Goal: Information Seeking & Learning: Learn about a topic

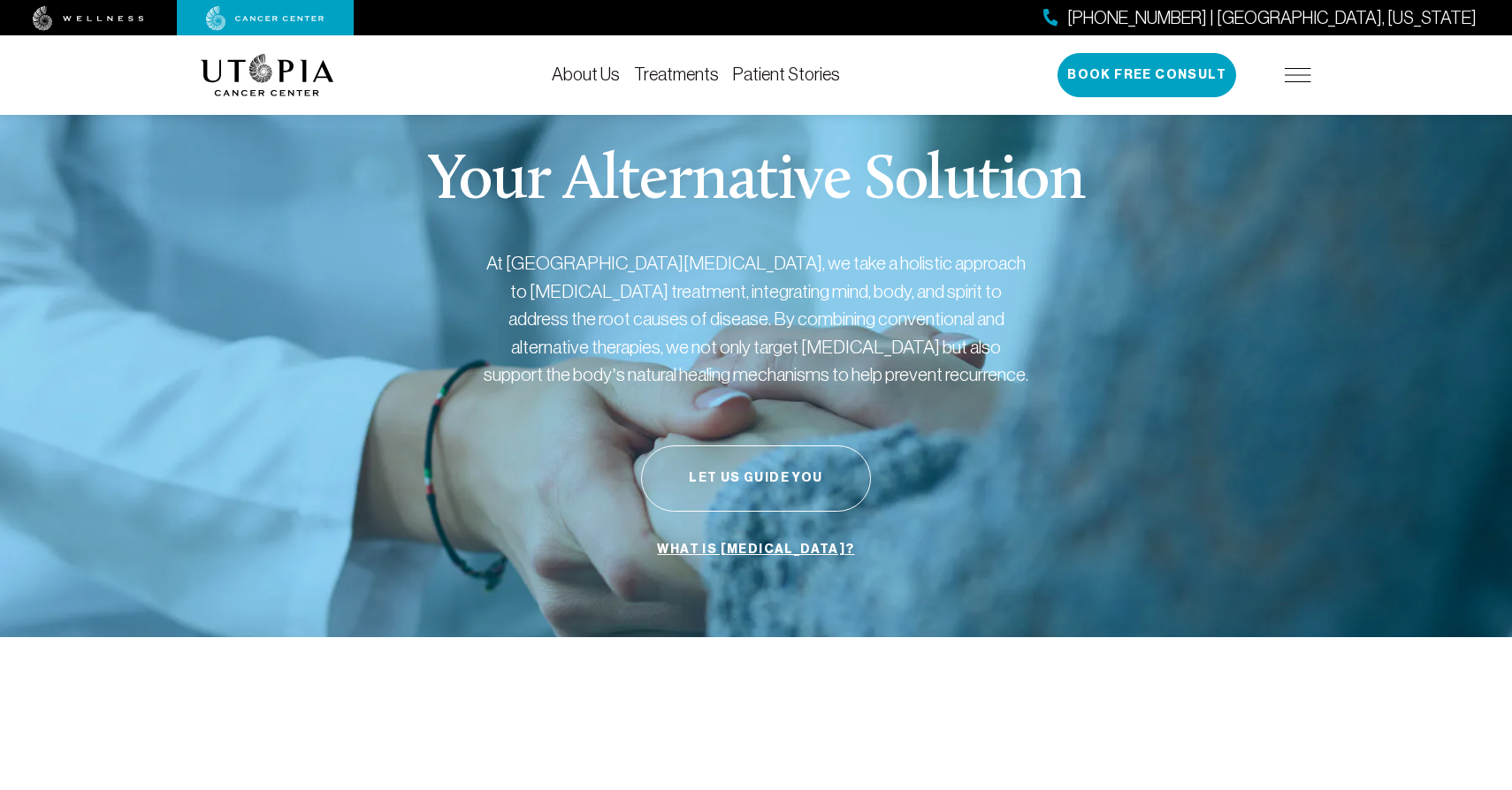
click at [677, 81] on link "Treatments" at bounding box center [676, 74] width 85 height 19
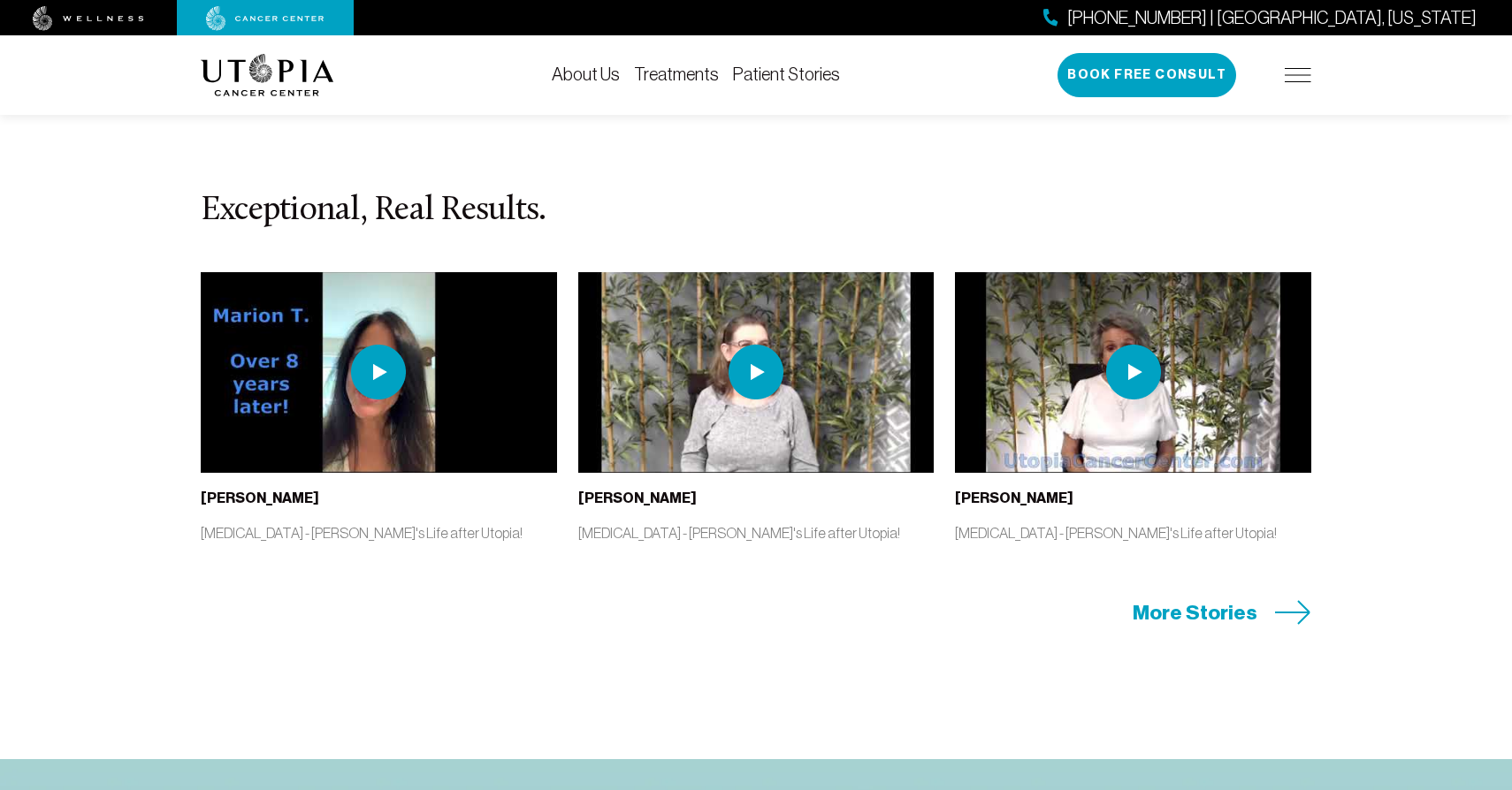
scroll to position [3616, 0]
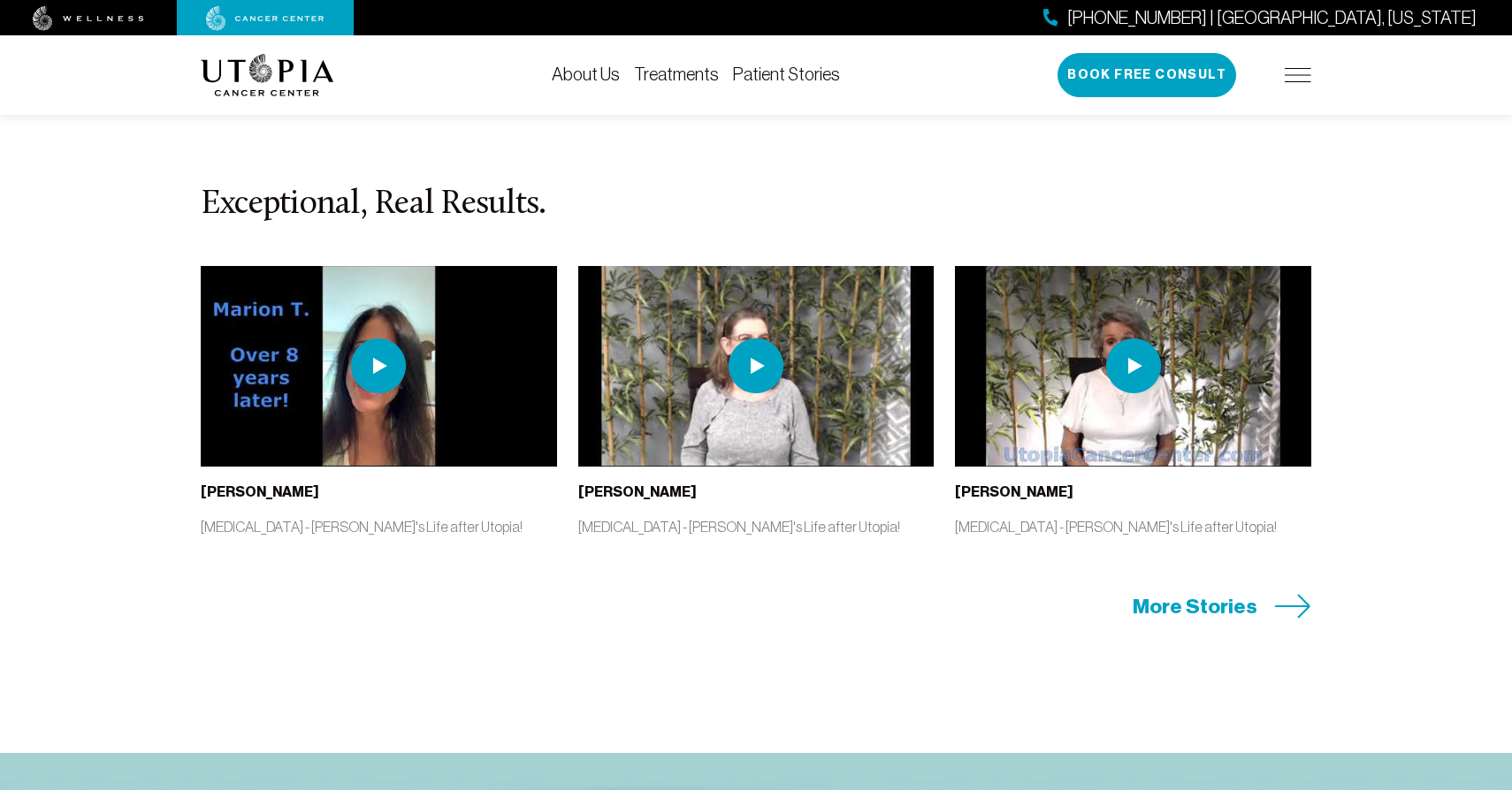
click at [768, 362] on img at bounding box center [756, 365] width 55 height 55
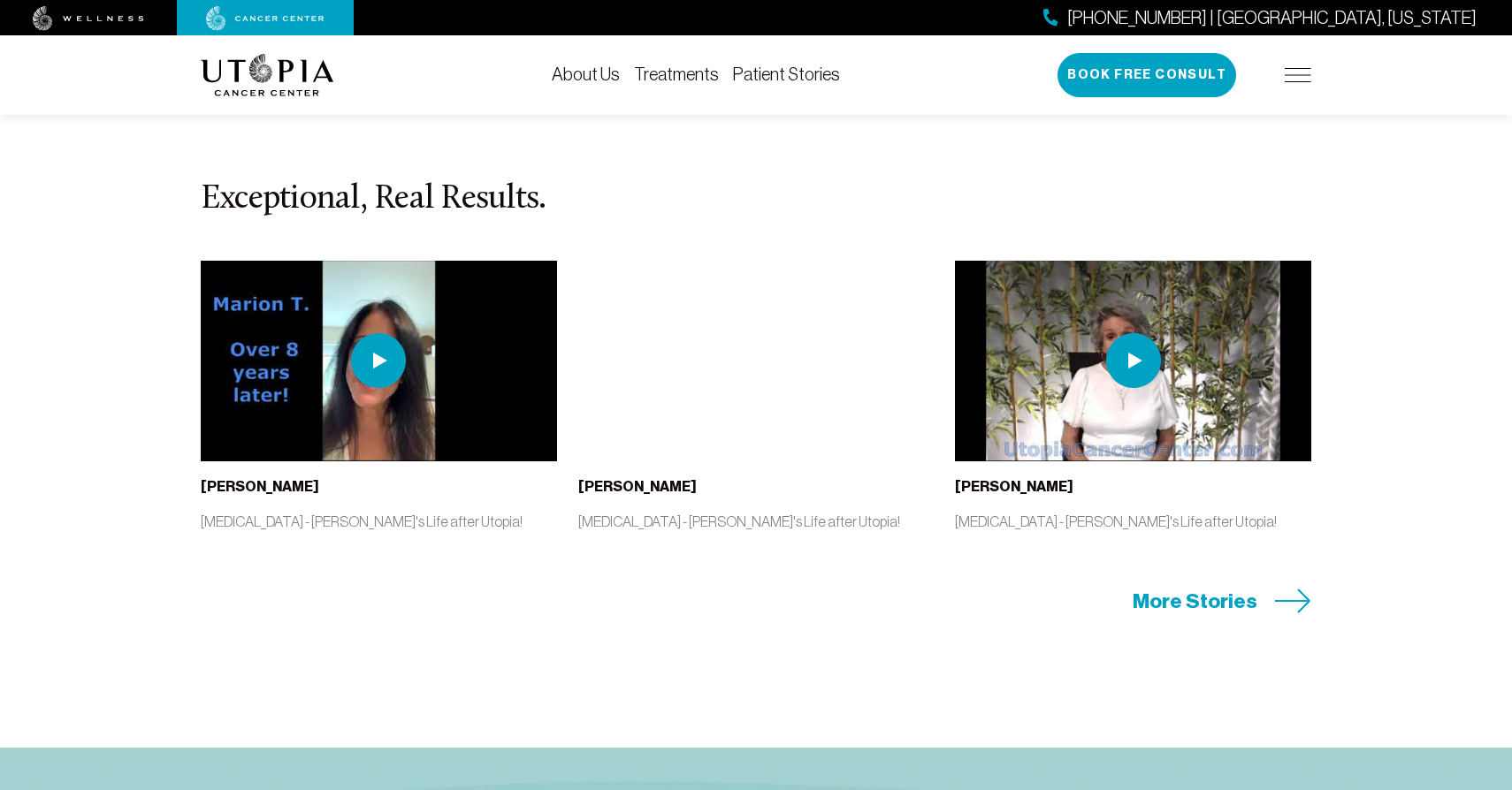
scroll to position [3622, 0]
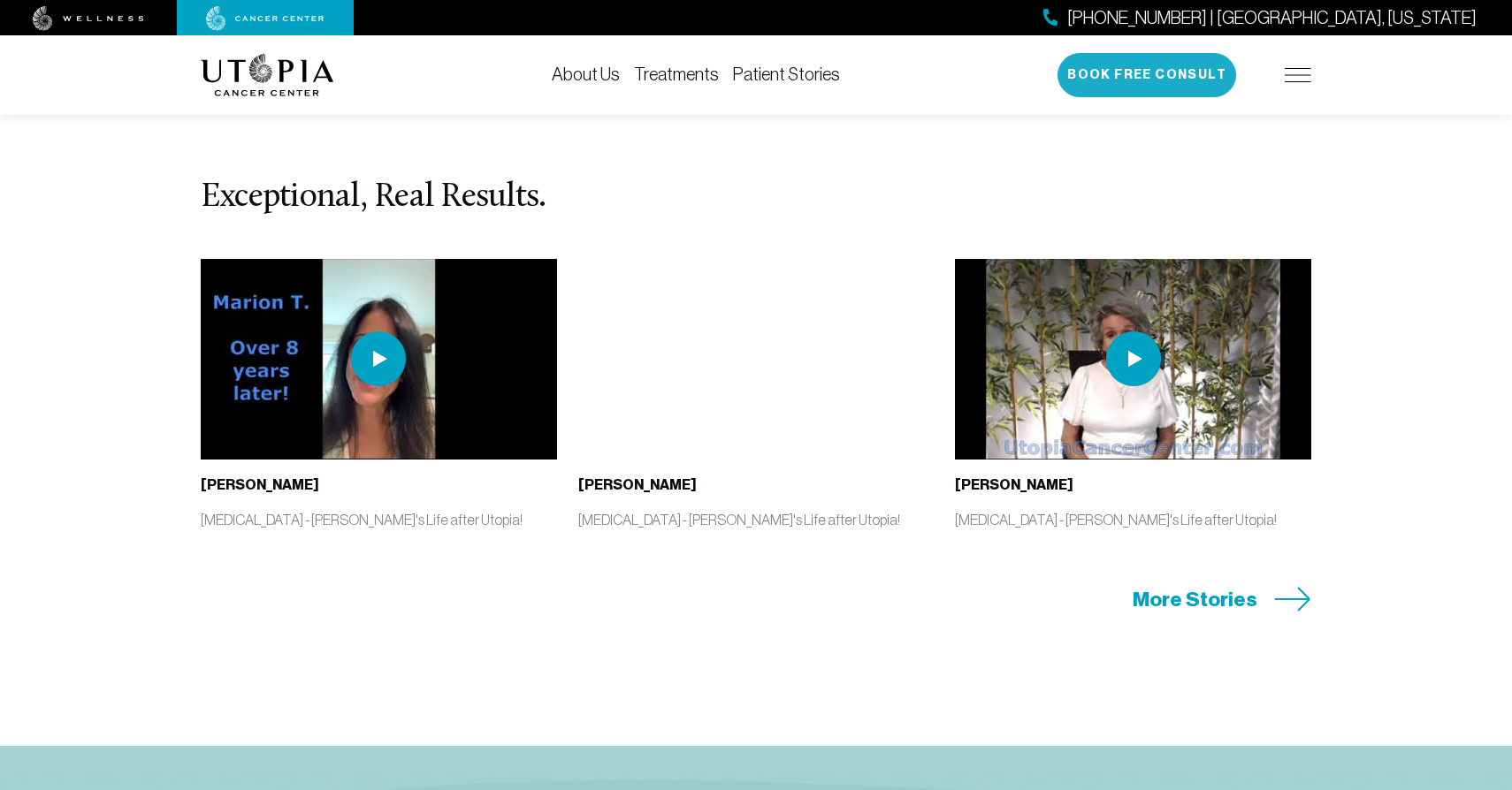
click at [1153, 89] on button "Book Free Consult" at bounding box center [1147, 75] width 178 height 44
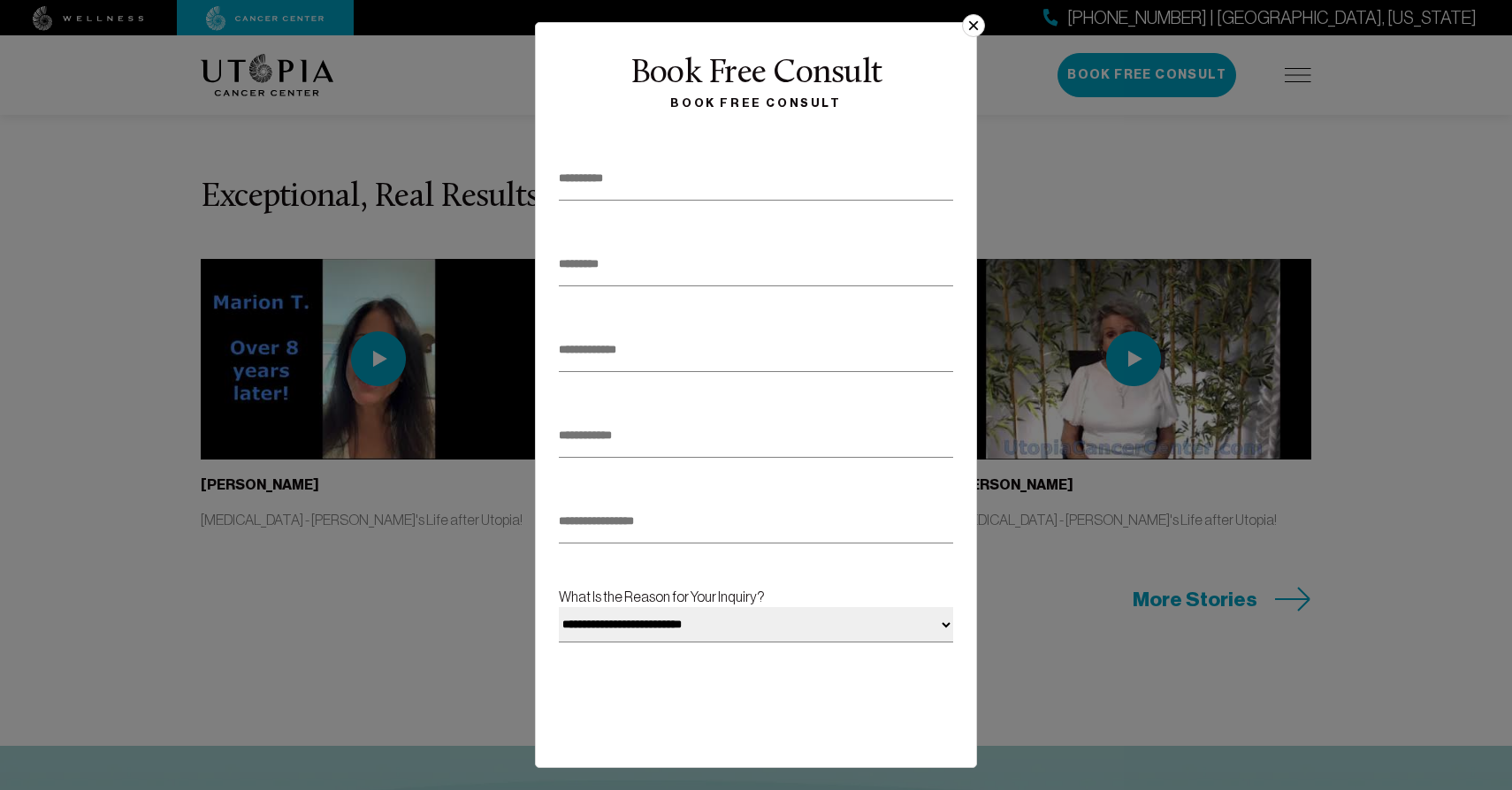
click at [980, 28] on button "×" at bounding box center [973, 26] width 23 height 23
